Goal: Task Accomplishment & Management: Manage account settings

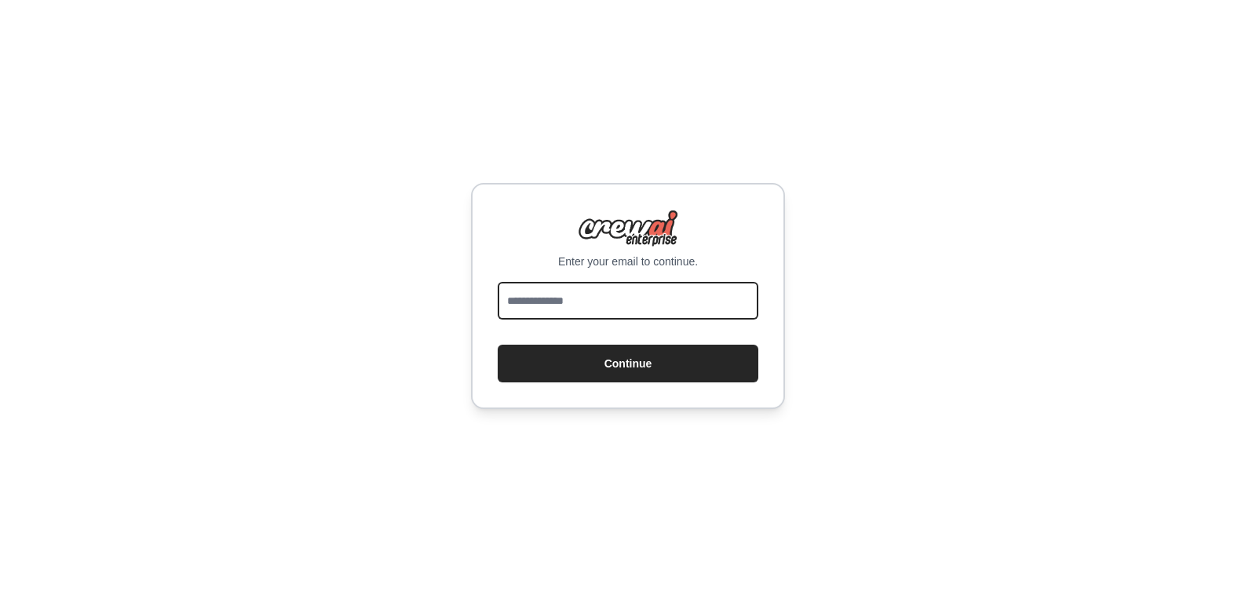
click at [577, 282] on input "email" at bounding box center [628, 301] width 261 height 38
type input "**********"
